Goal: Navigation & Orientation: Find specific page/section

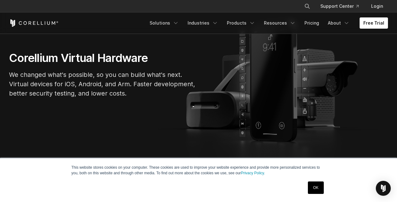
click at [311, 187] on link "OK" at bounding box center [316, 188] width 16 height 12
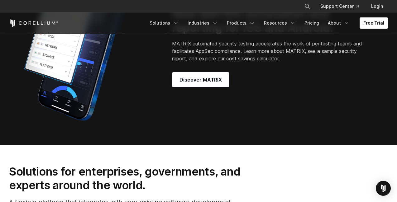
scroll to position [561, 0]
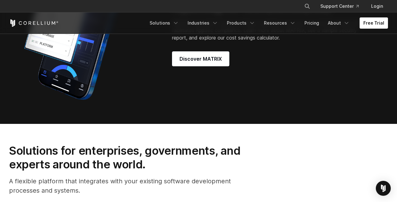
click at [265, 79] on div "New MATRIX automation and reporting for iOS and Android. MATRIX automated secur…" at bounding box center [199, 27] width 392 height 156
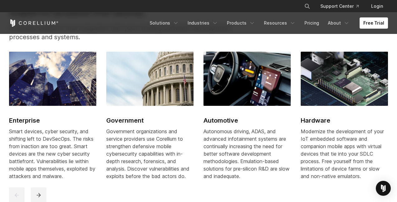
scroll to position [780, 0]
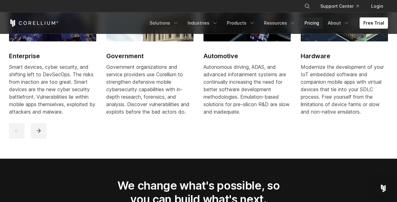
click at [307, 21] on link "Pricing" at bounding box center [312, 22] width 22 height 11
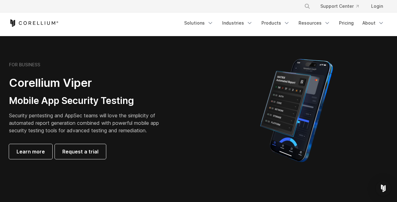
click at [133, 96] on h3 "Mobile App Security Testing" at bounding box center [89, 101] width 160 height 12
click at [37, 25] on icon "Corellium Home" at bounding box center [34, 22] width 50 height 7
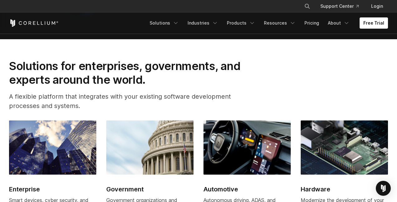
scroll to position [717, 0]
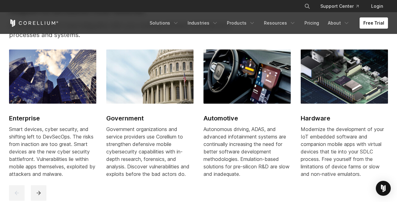
click at [244, 194] on div at bounding box center [199, 194] width 381 height 16
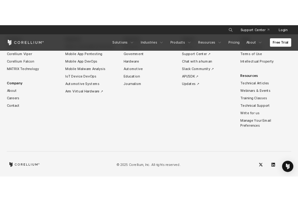
scroll to position [1382, 0]
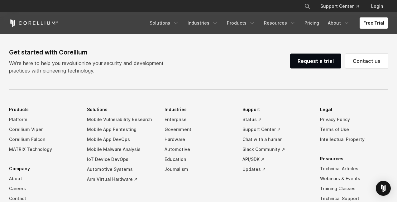
click at [226, 98] on div "Get started with Corellium We’re here to help you revolutionize your security a…" at bounding box center [199, 166] width 392 height 237
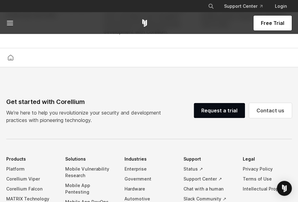
scroll to position [1412, 0]
